Goal: Task Accomplishment & Management: Manage account settings

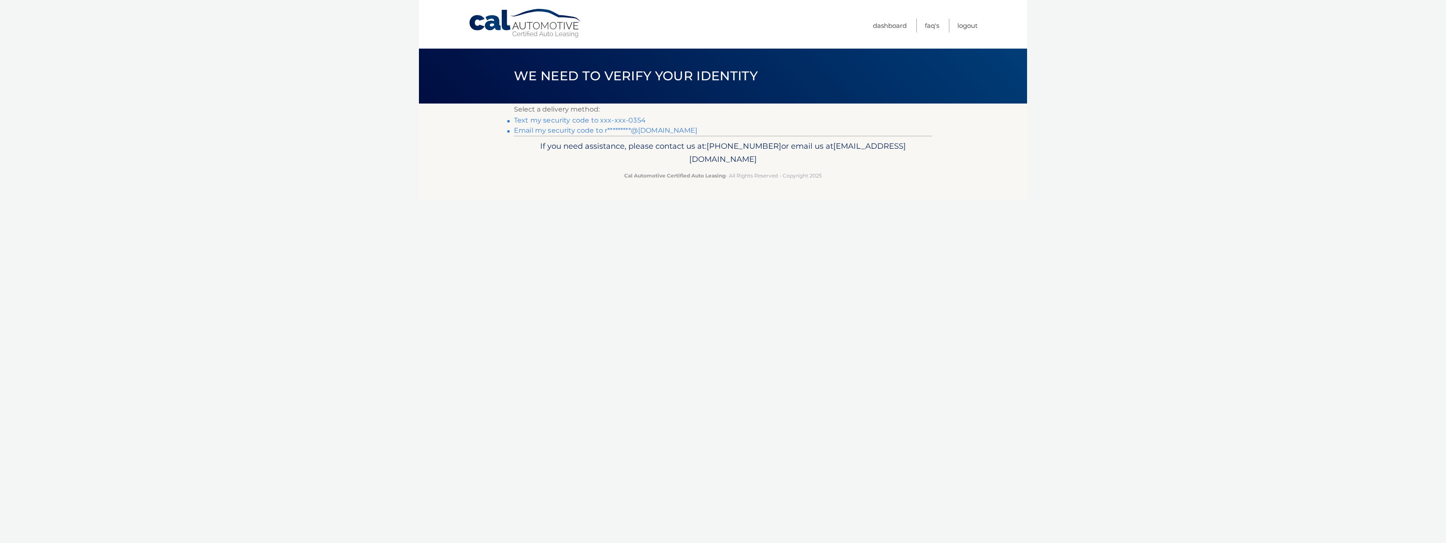
click at [623, 119] on link "Text my security code to xxx-xxx-0354" at bounding box center [580, 120] width 132 height 8
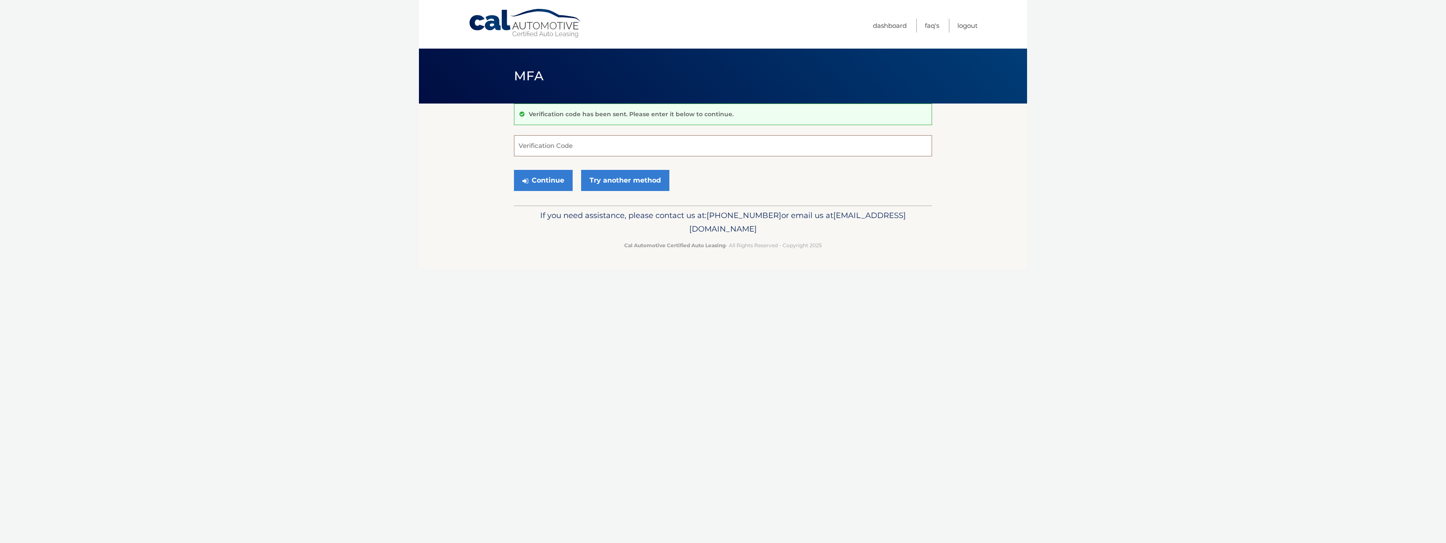
click at [627, 150] on input "Verification Code" at bounding box center [723, 145] width 418 height 21
type input "364162"
click at [514, 170] on button "Continue" at bounding box center [543, 180] width 59 height 21
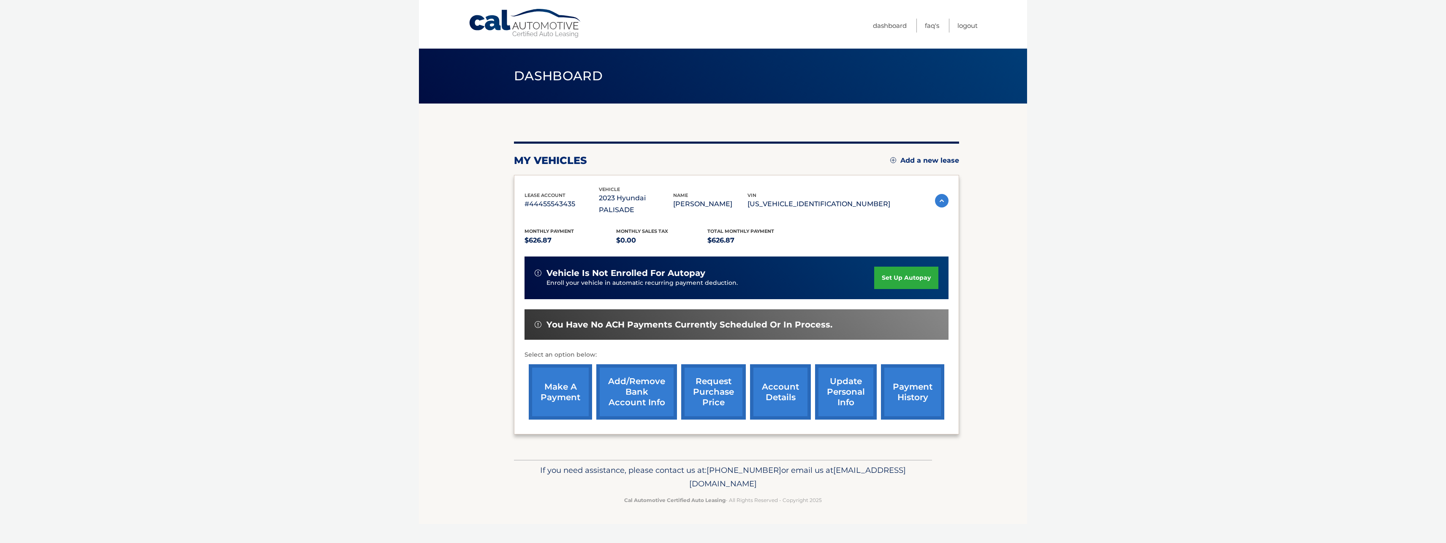
click at [784, 371] on link "account details" at bounding box center [780, 391] width 61 height 55
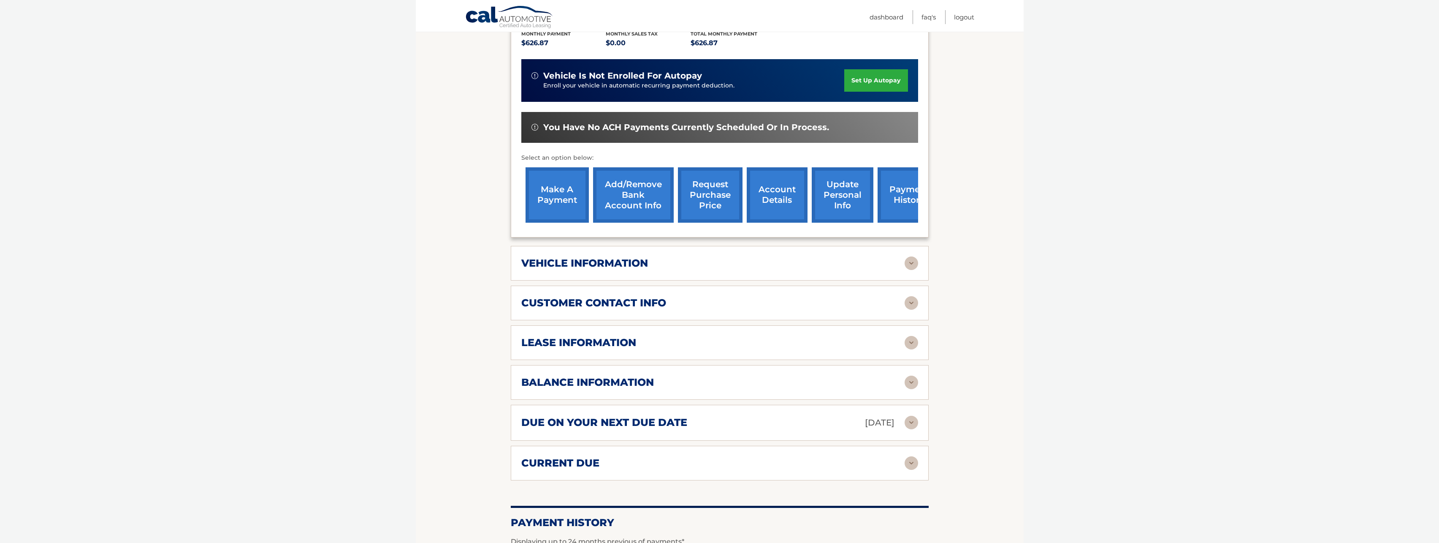
scroll to position [209, 0]
click at [671, 375] on div "balance information" at bounding box center [712, 381] width 383 height 13
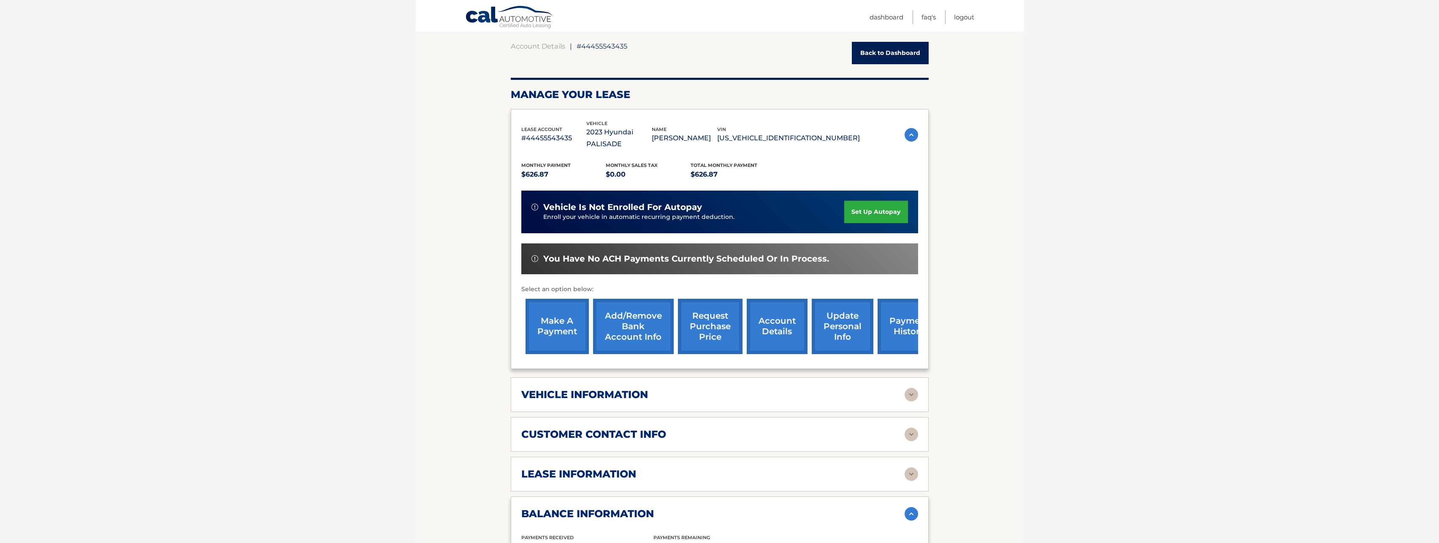
scroll to position [0, 0]
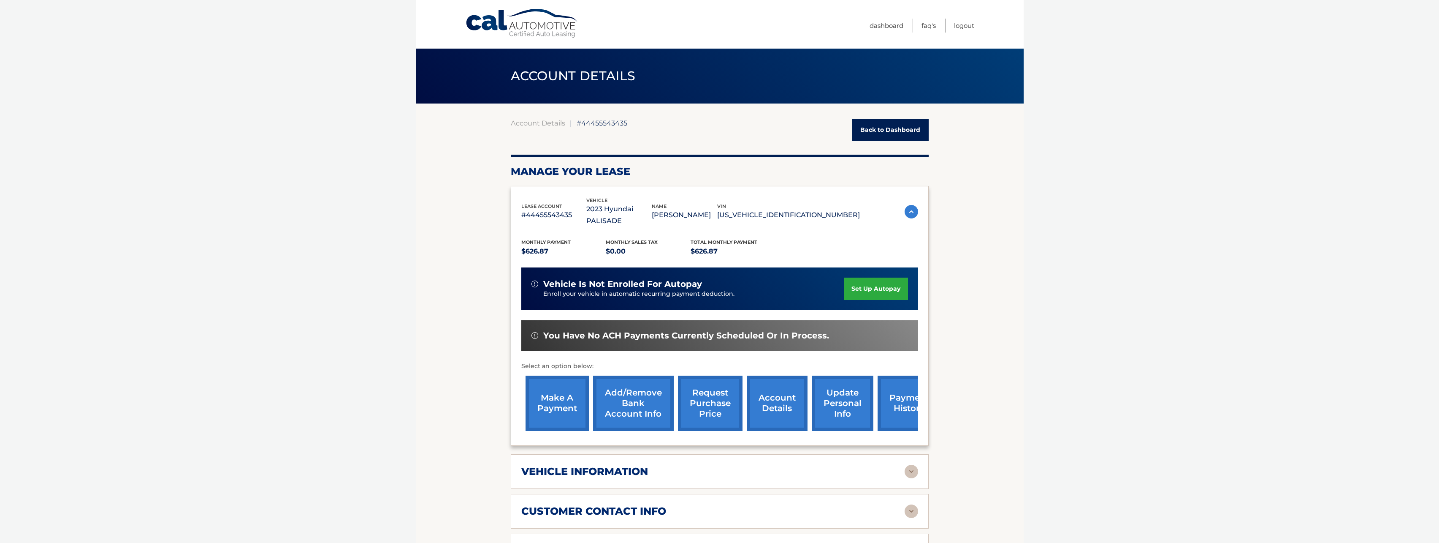
click at [708, 381] on link "request purchase price" at bounding box center [710, 402] width 65 height 55
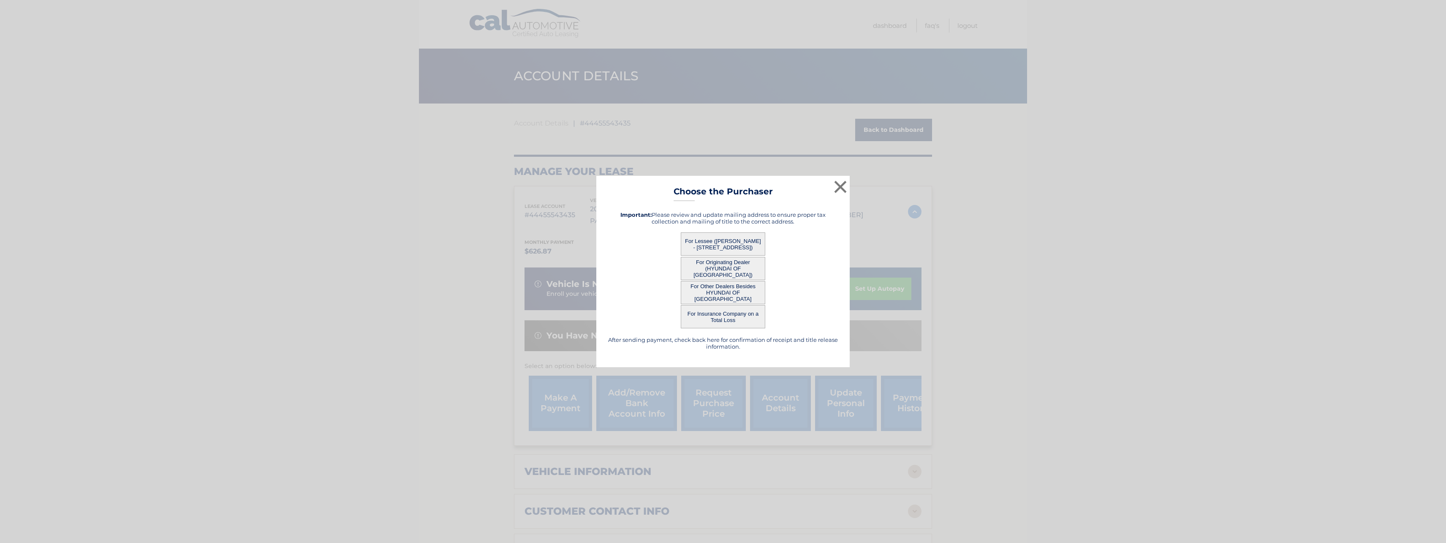
click at [736, 244] on button "For Lessee ([PERSON_NAME] - [STREET_ADDRESS])" at bounding box center [723, 243] width 84 height 23
click at [738, 244] on button "For Lessee ([PERSON_NAME] - [STREET_ADDRESS])" at bounding box center [723, 243] width 84 height 23
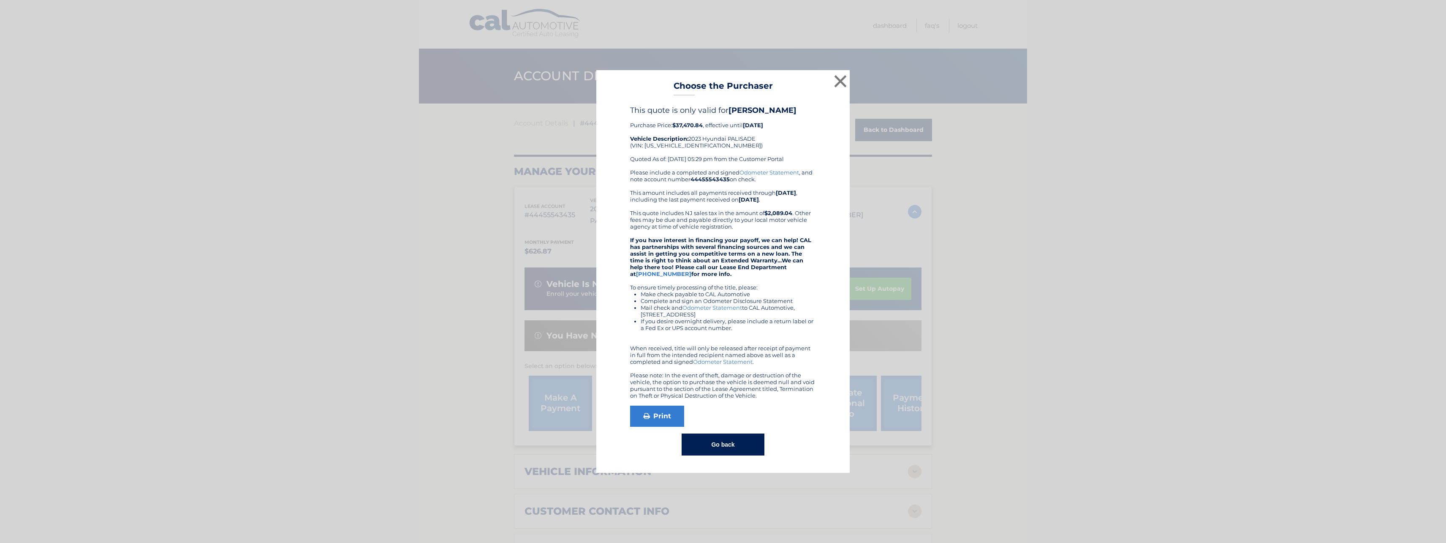
click at [730, 444] on button "Go back" at bounding box center [722, 444] width 82 height 22
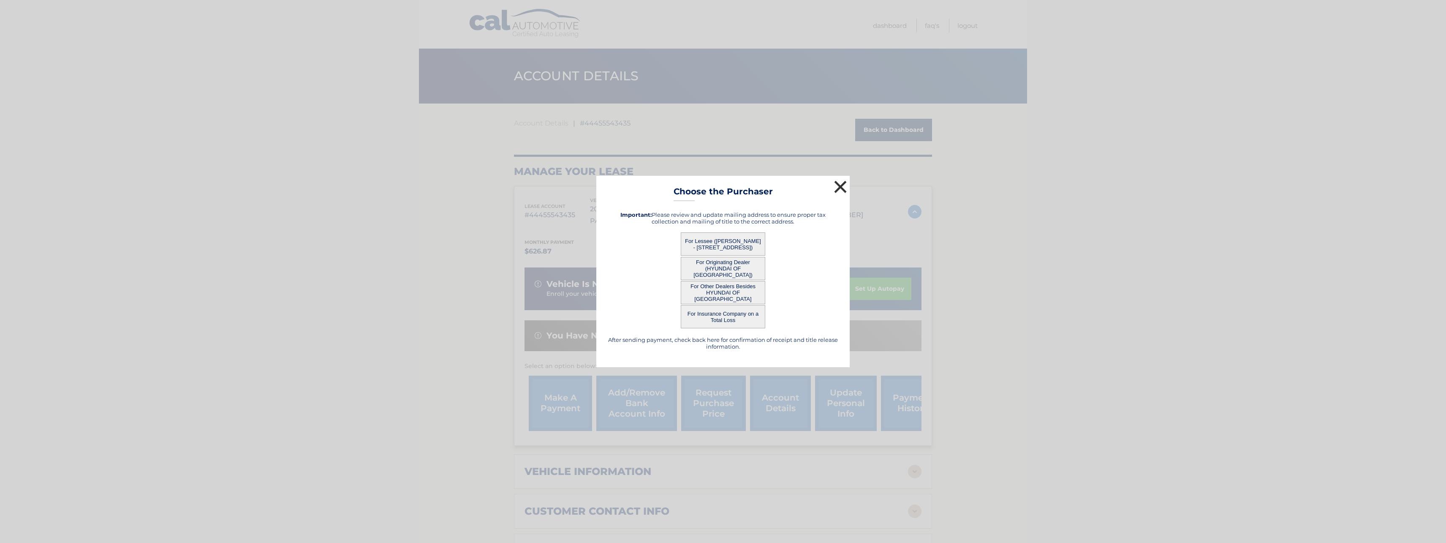
drag, startPoint x: 841, startPoint y: 188, endPoint x: 852, endPoint y: 192, distance: 11.2
click at [841, 188] on button "×" at bounding box center [840, 186] width 17 height 17
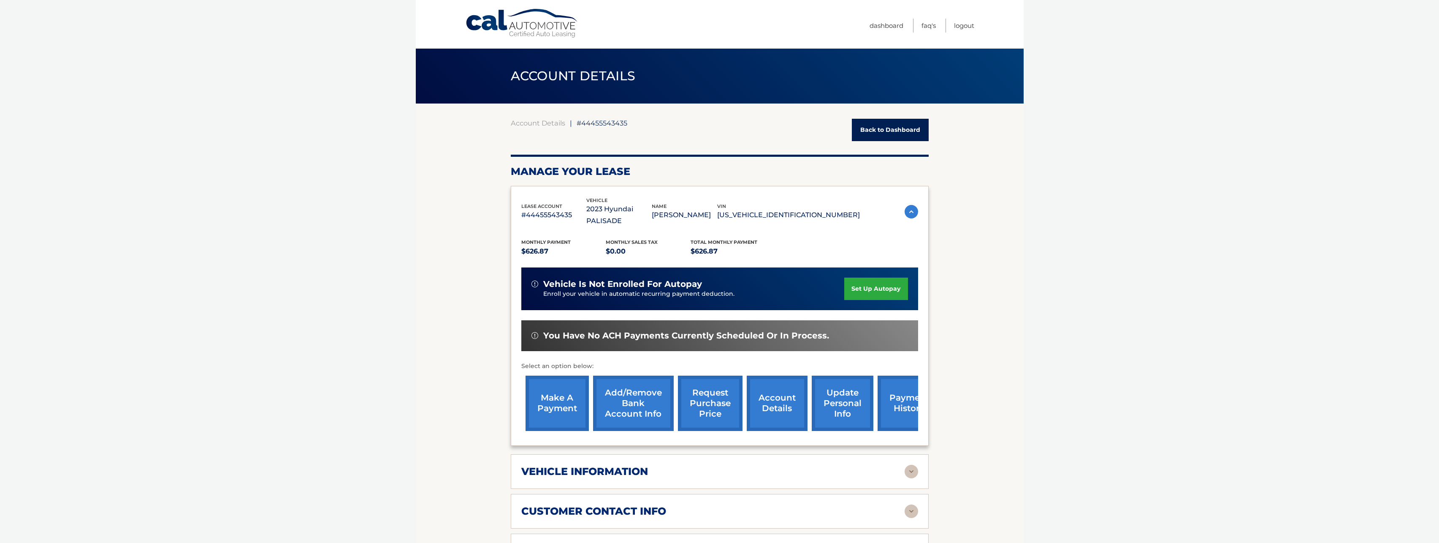
click at [1173, 250] on body "Cal Automotive Menu Dashboard FAQ's Logout ← |" at bounding box center [719, 271] width 1439 height 543
click at [891, 27] on link "Dashboard" at bounding box center [887, 26] width 34 height 14
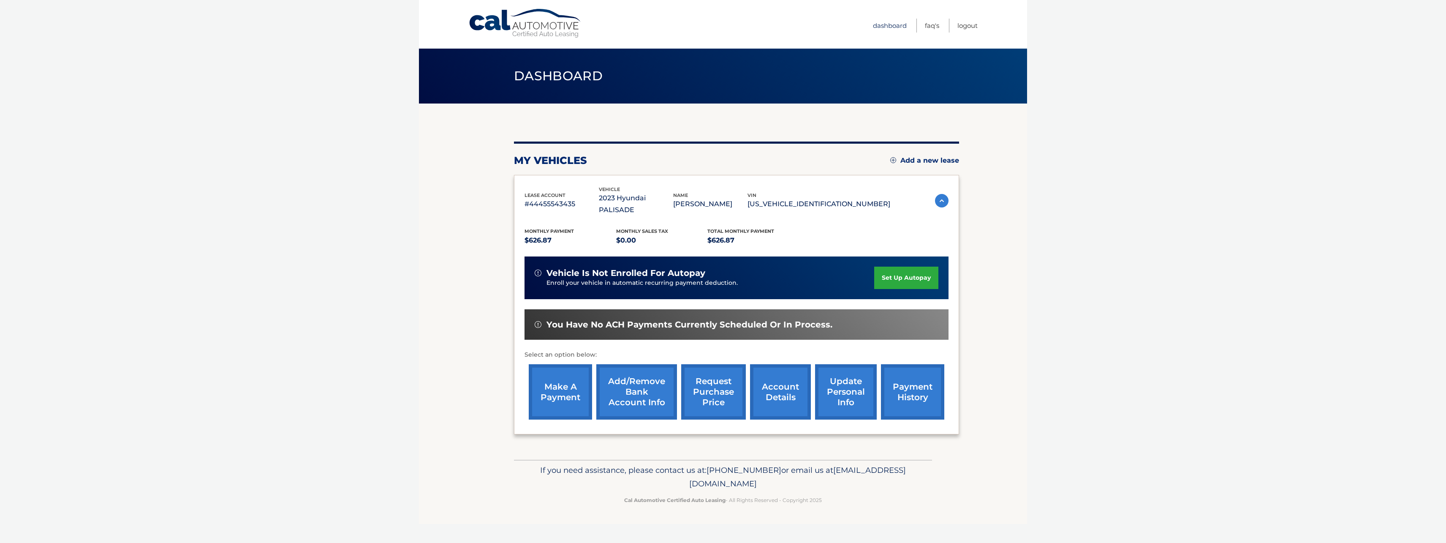
click at [882, 22] on link "Dashboard" at bounding box center [890, 26] width 34 height 14
click at [971, 27] on link "Logout" at bounding box center [967, 26] width 20 height 14
